Goal: Task Accomplishment & Management: Manage account settings

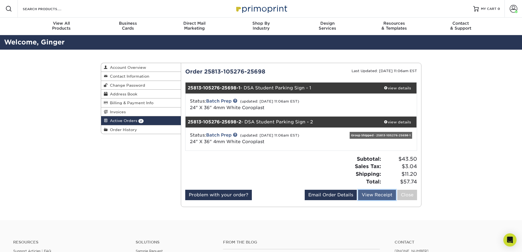
click at [382, 197] on link "View Receipt" at bounding box center [377, 194] width 38 height 10
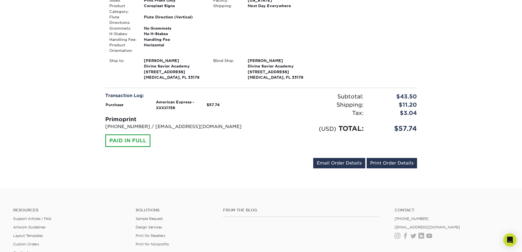
scroll to position [246, 0]
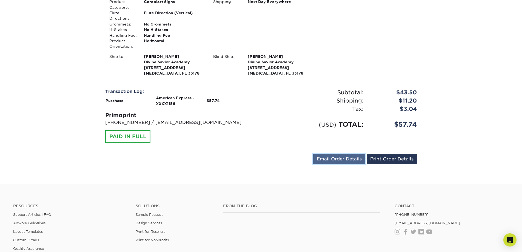
click at [335, 158] on link "Email Order Details" at bounding box center [339, 159] width 52 height 10
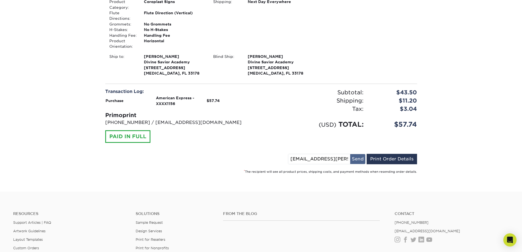
click at [353, 159] on button "Send" at bounding box center [357, 159] width 15 height 10
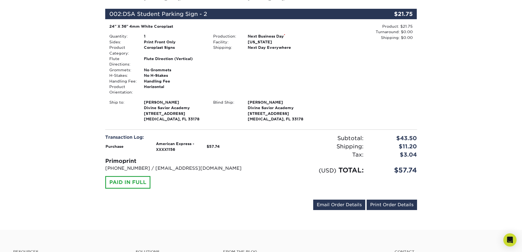
scroll to position [137, 0]
